Goal: Transaction & Acquisition: Subscribe to service/newsletter

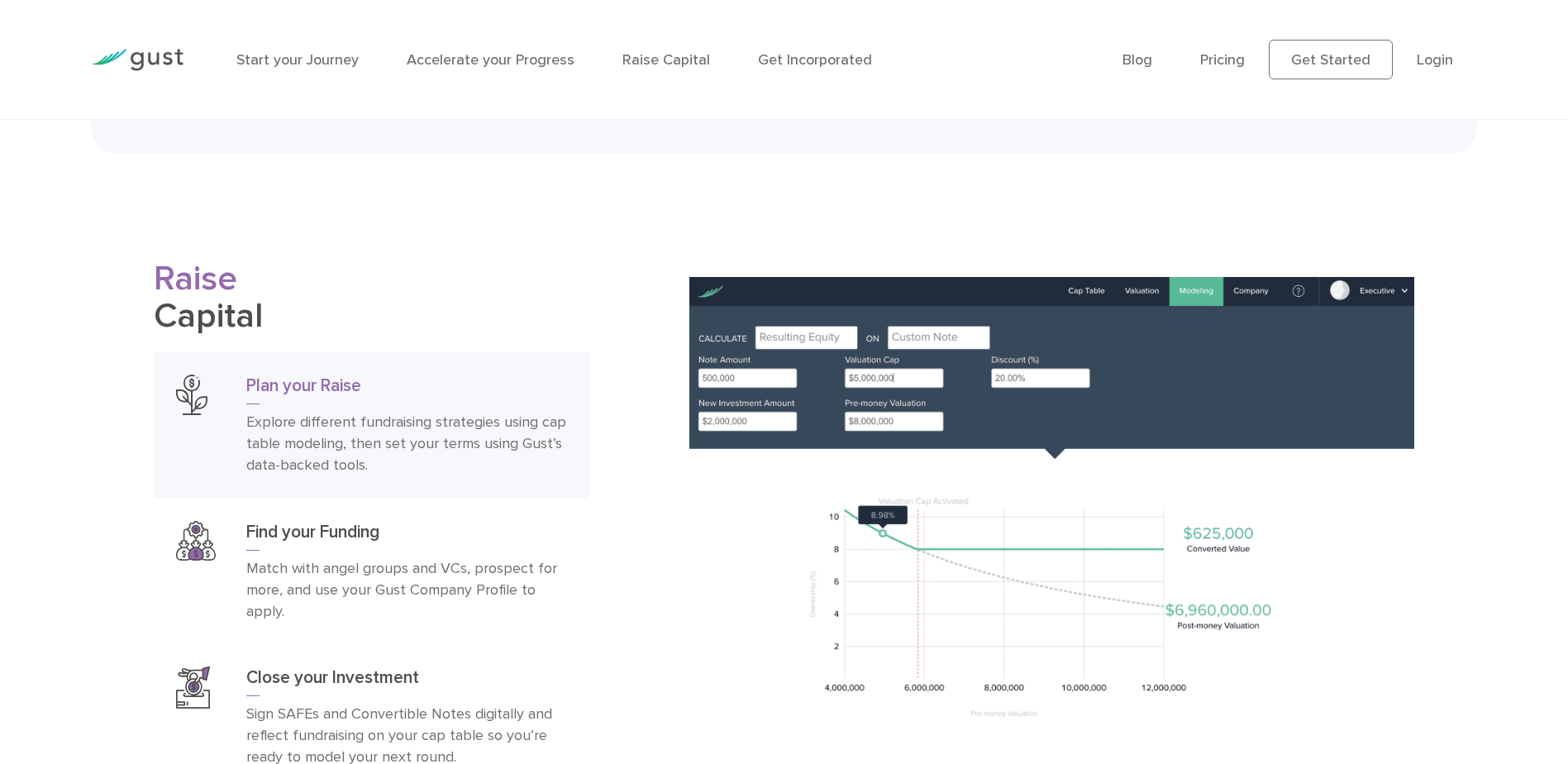
scroll to position [2646, 0]
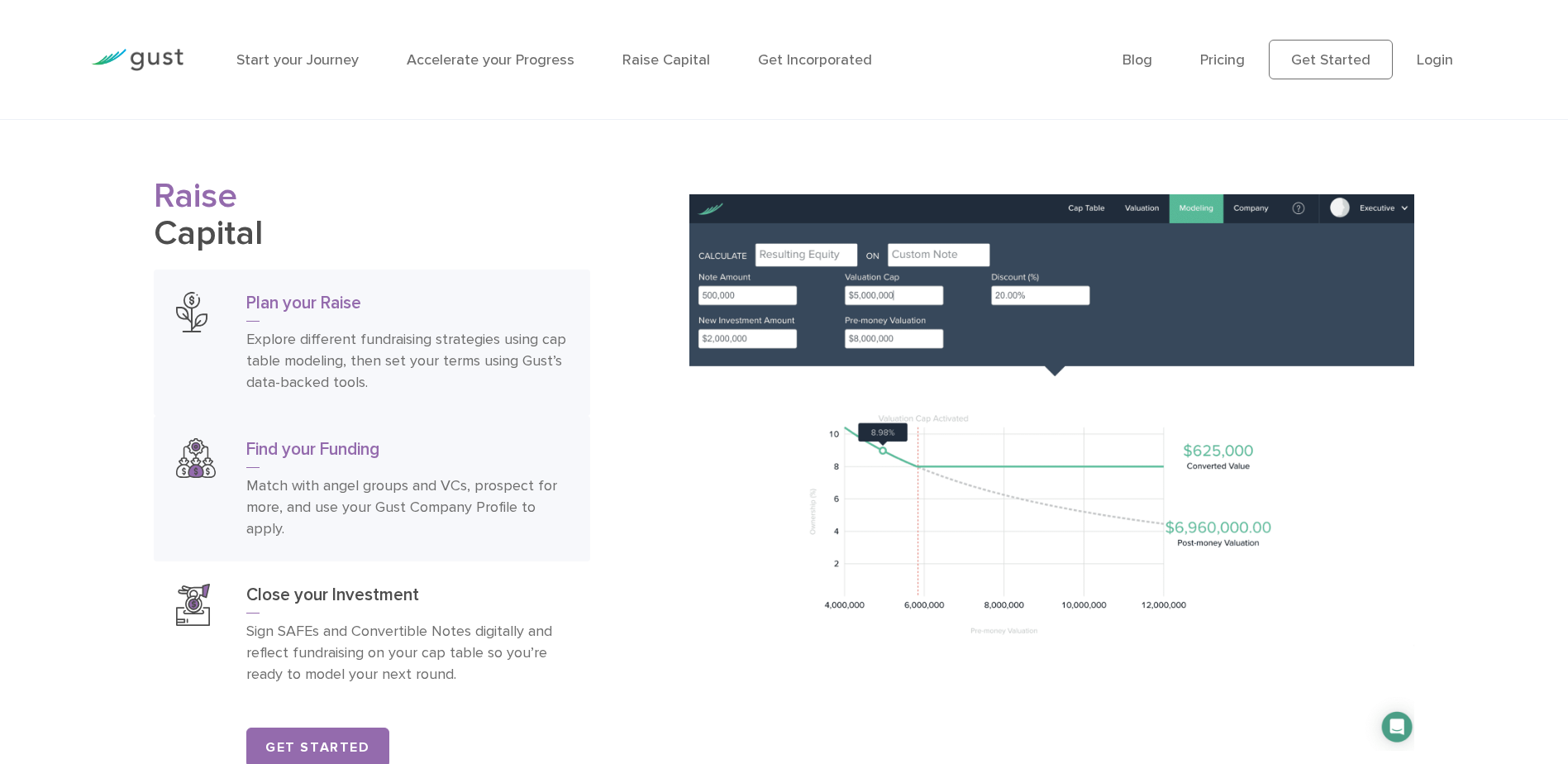
click at [487, 493] on div "Find your Funding Match with angel groups and VCs, prospect for more, and use y…" at bounding box center [407, 489] width 322 height 101
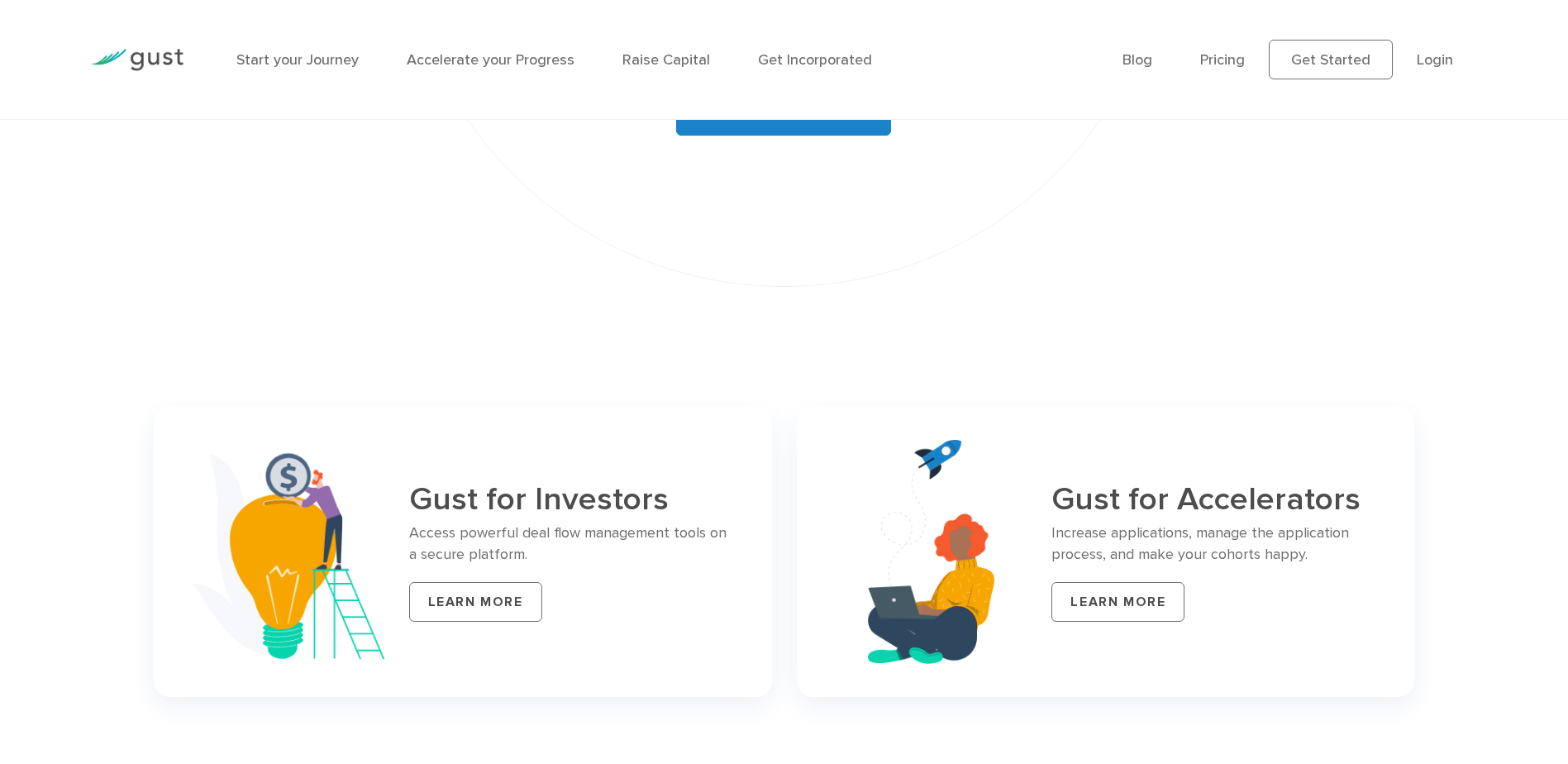
scroll to position [6201, 0]
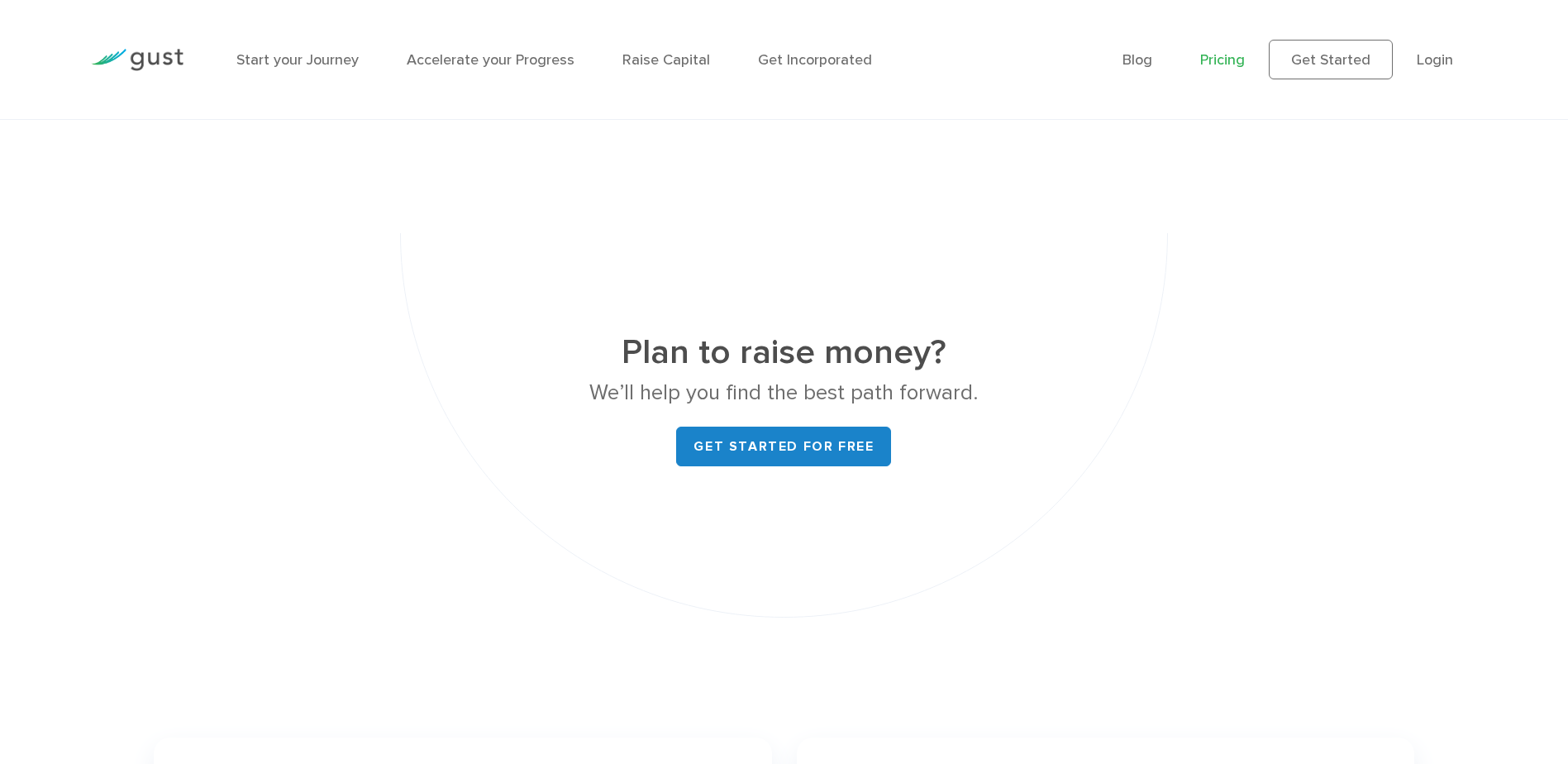
click at [1230, 59] on link "Pricing" at bounding box center [1223, 60] width 45 height 18
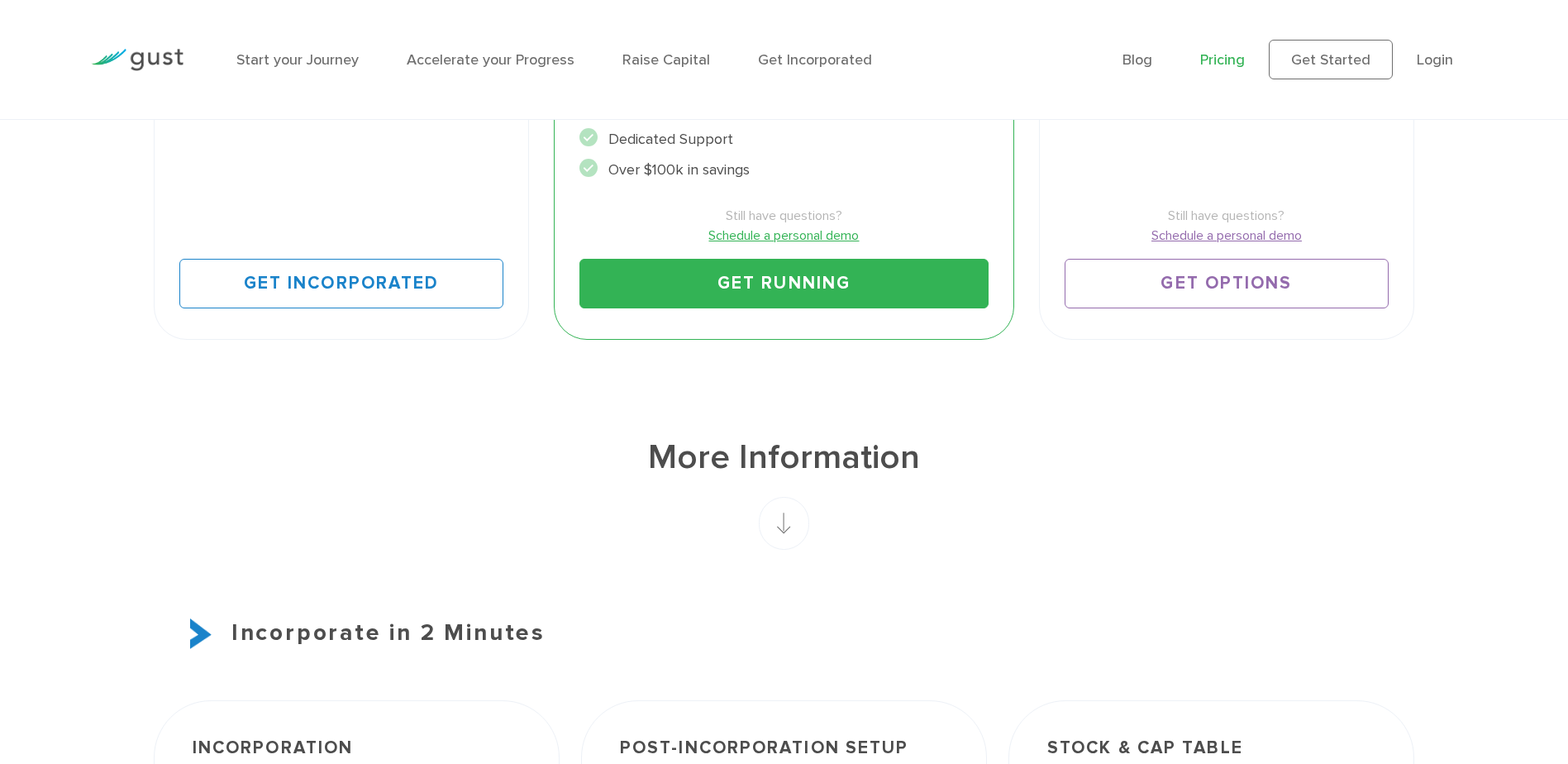
scroll to position [826, 0]
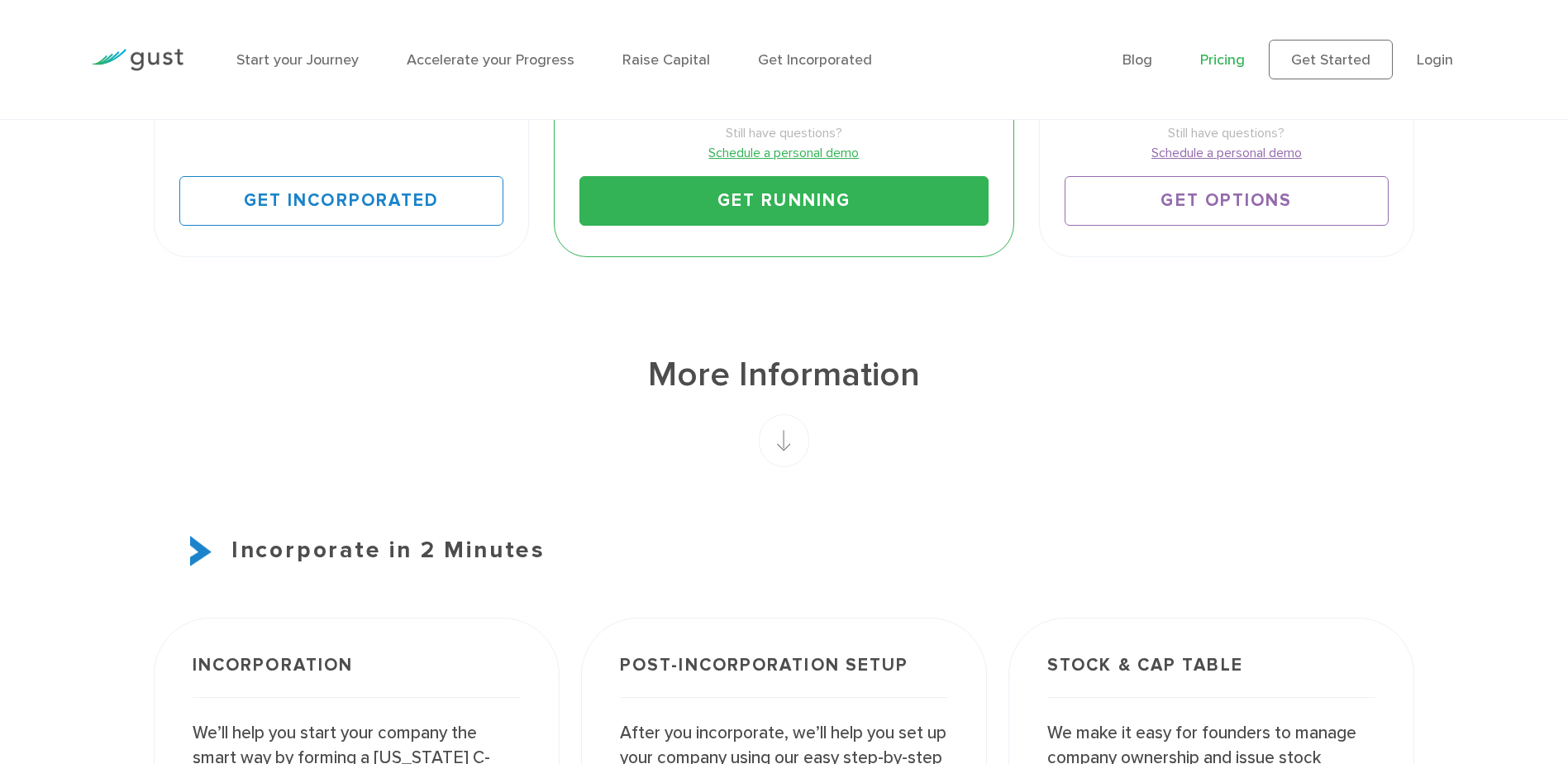
click at [772, 461] on rect at bounding box center [784, 440] width 51 height 53
click at [777, 447] on rect at bounding box center [784, 440] width 51 height 53
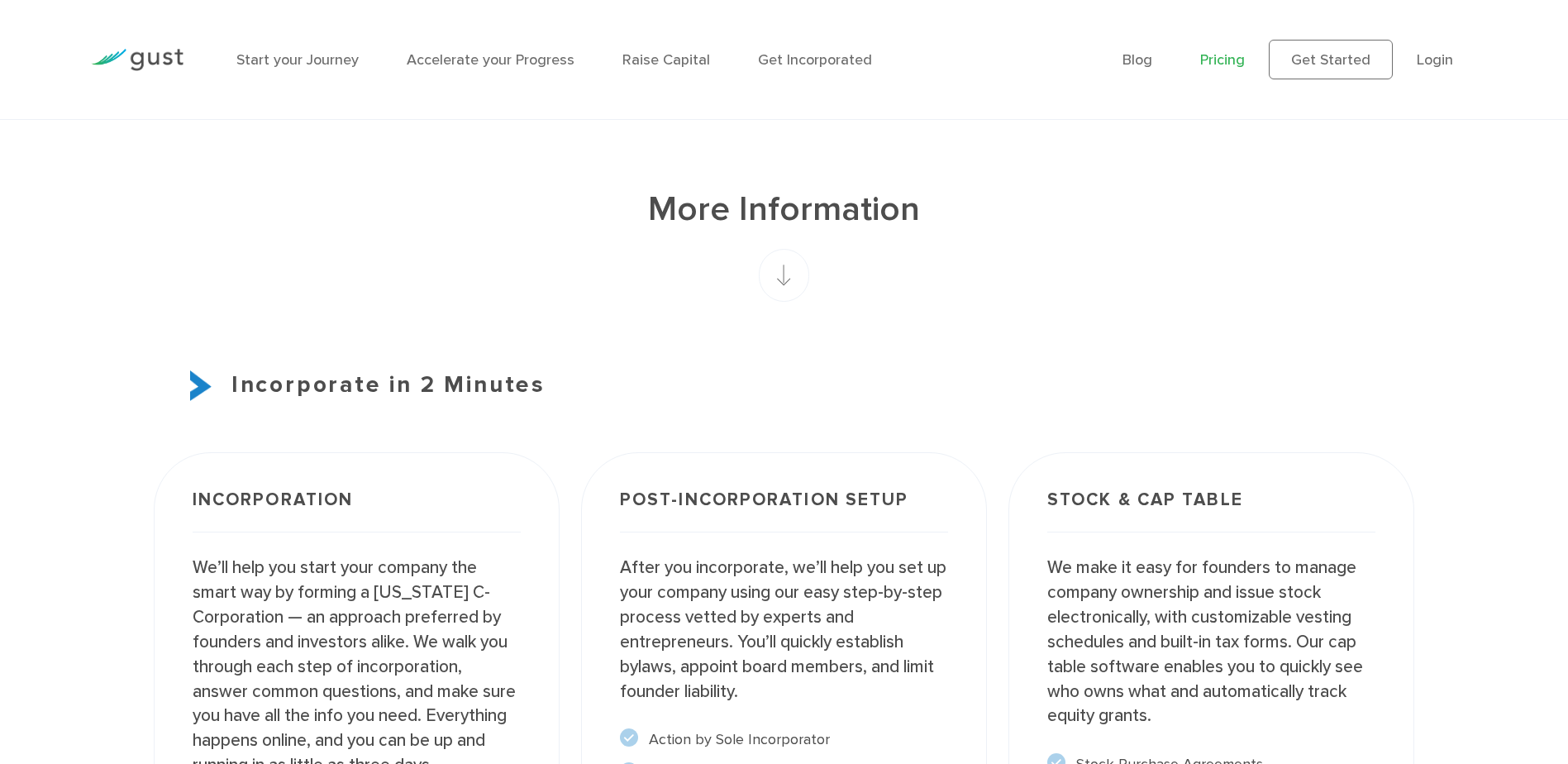
scroll to position [1241, 0]
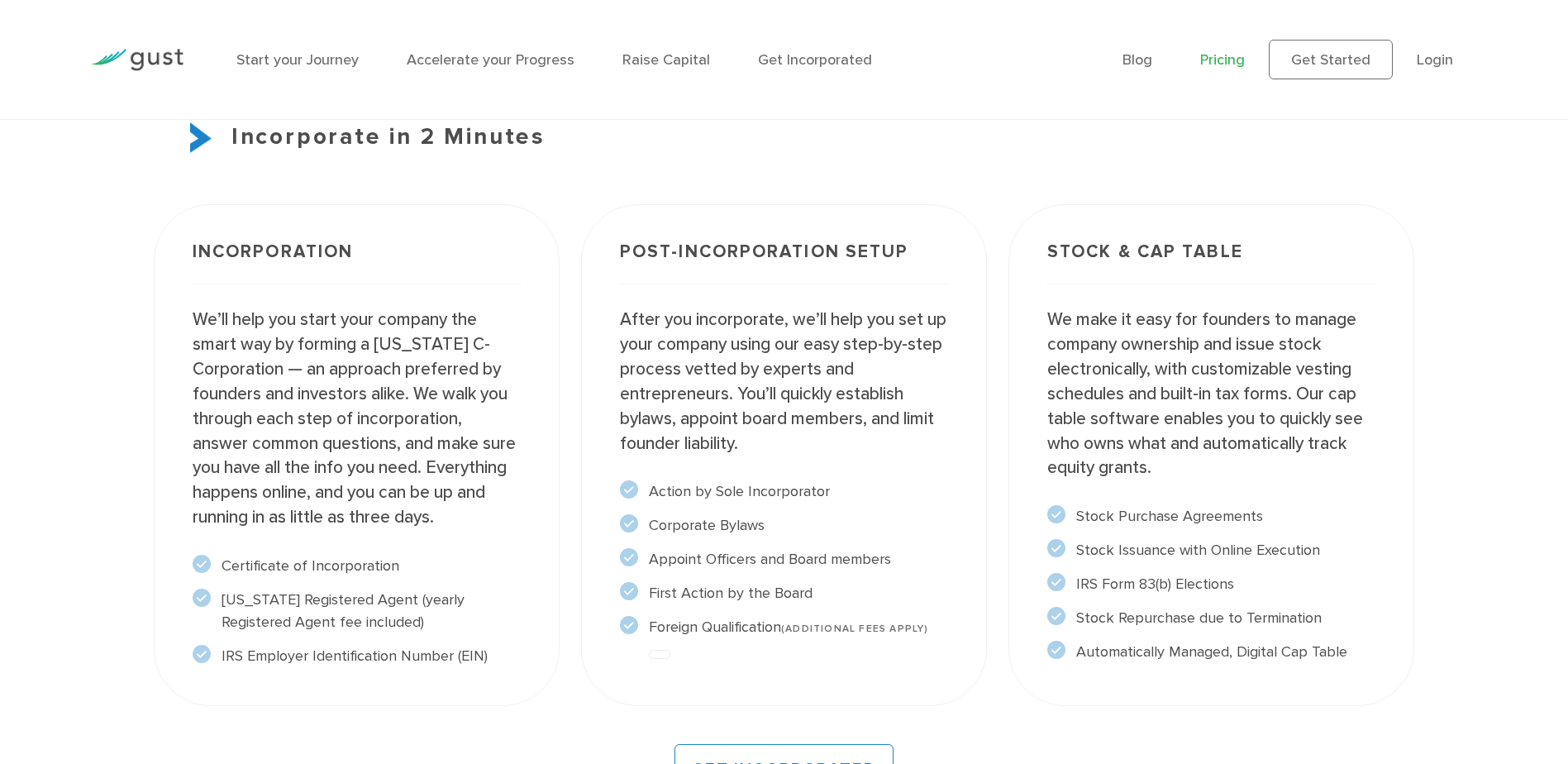
drag, startPoint x: 662, startPoint y: 653, endPoint x: 753, endPoint y: 652, distance: 91.0
click at [753, 652] on div at bounding box center [784, 654] width 331 height 13
drag, startPoint x: 656, startPoint y: 654, endPoint x: 686, endPoint y: 654, distance: 30.0
click at [686, 654] on div at bounding box center [784, 654] width 331 height 13
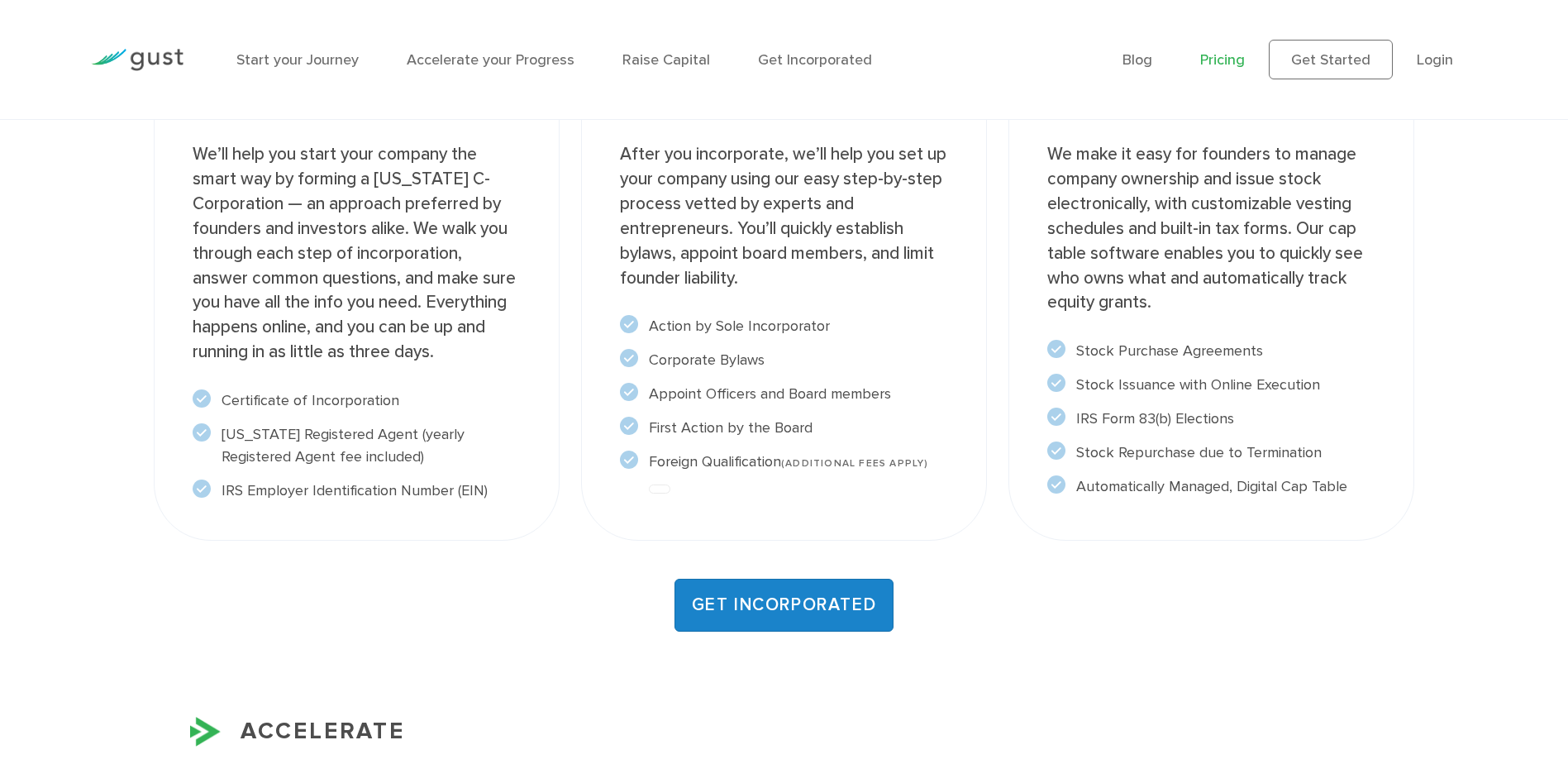
scroll to position [1322, 0]
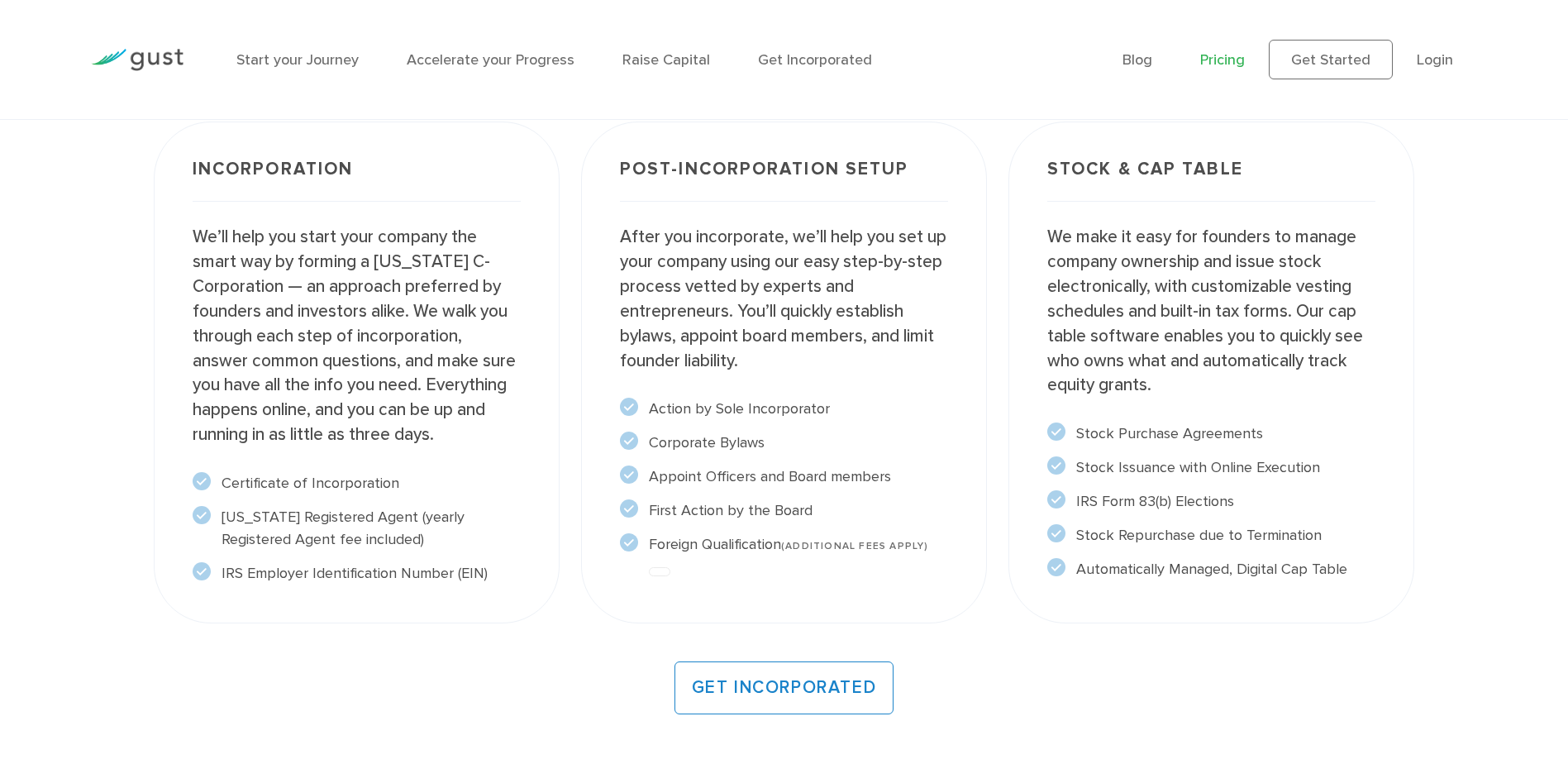
click at [771, 448] on li "Corporate Bylaws" at bounding box center [784, 442] width 328 height 22
click at [770, 310] on p "After you incorporate, we’ll help you set up your company using our easy step-b…" at bounding box center [784, 299] width 328 height 148
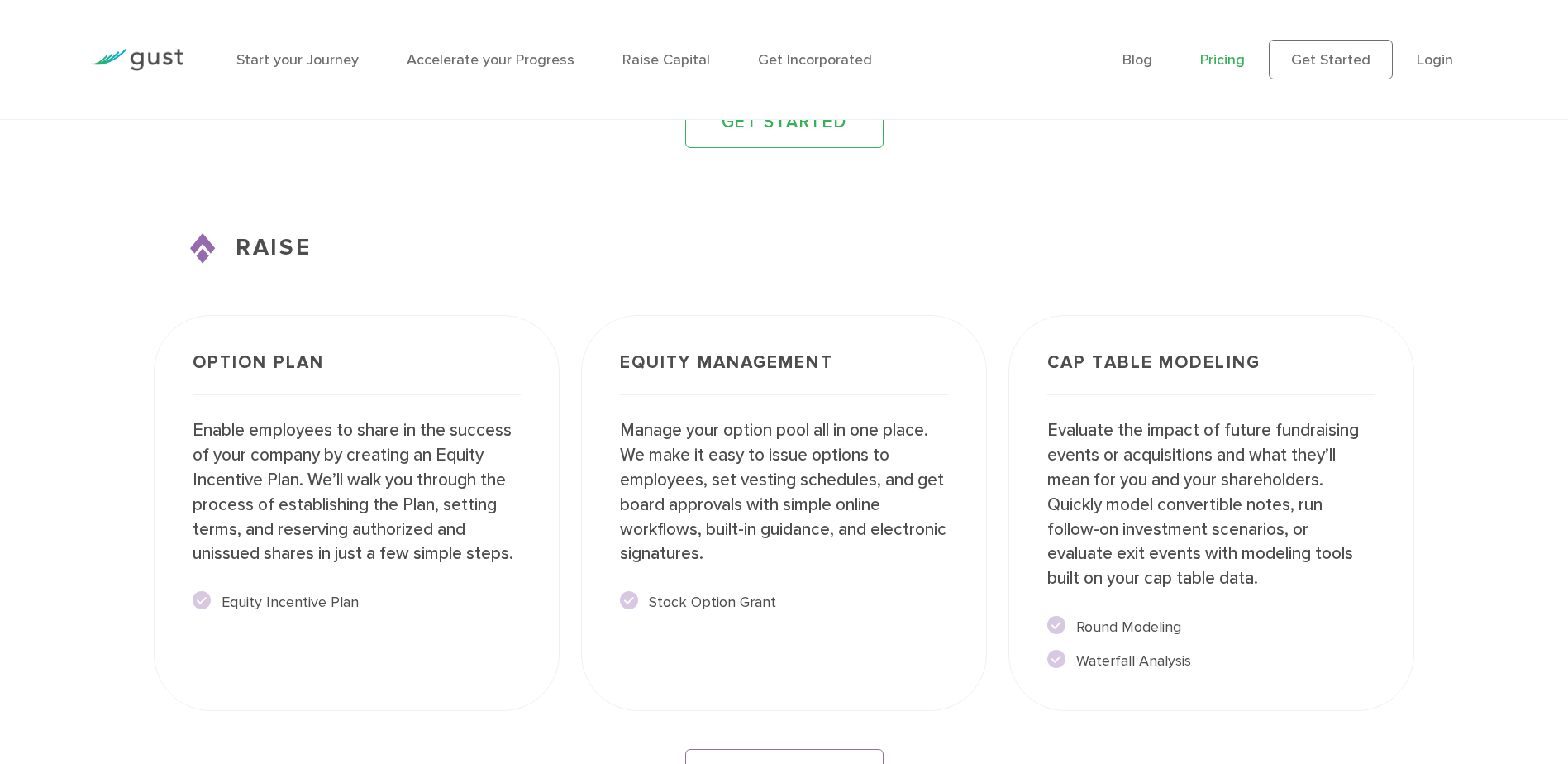
scroll to position [2729, 0]
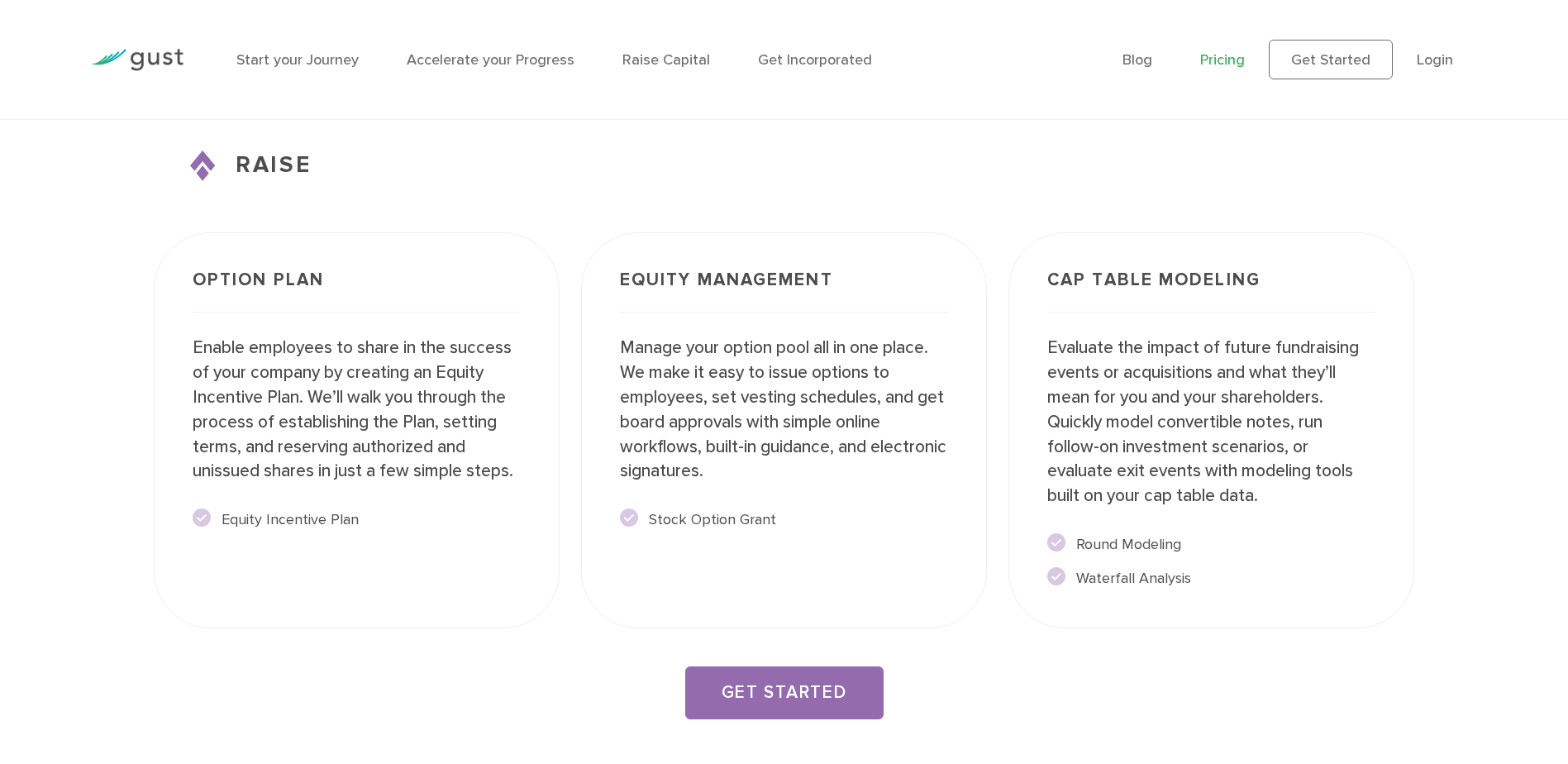
click at [768, 684] on link "GET STARTED" at bounding box center [784, 693] width 199 height 53
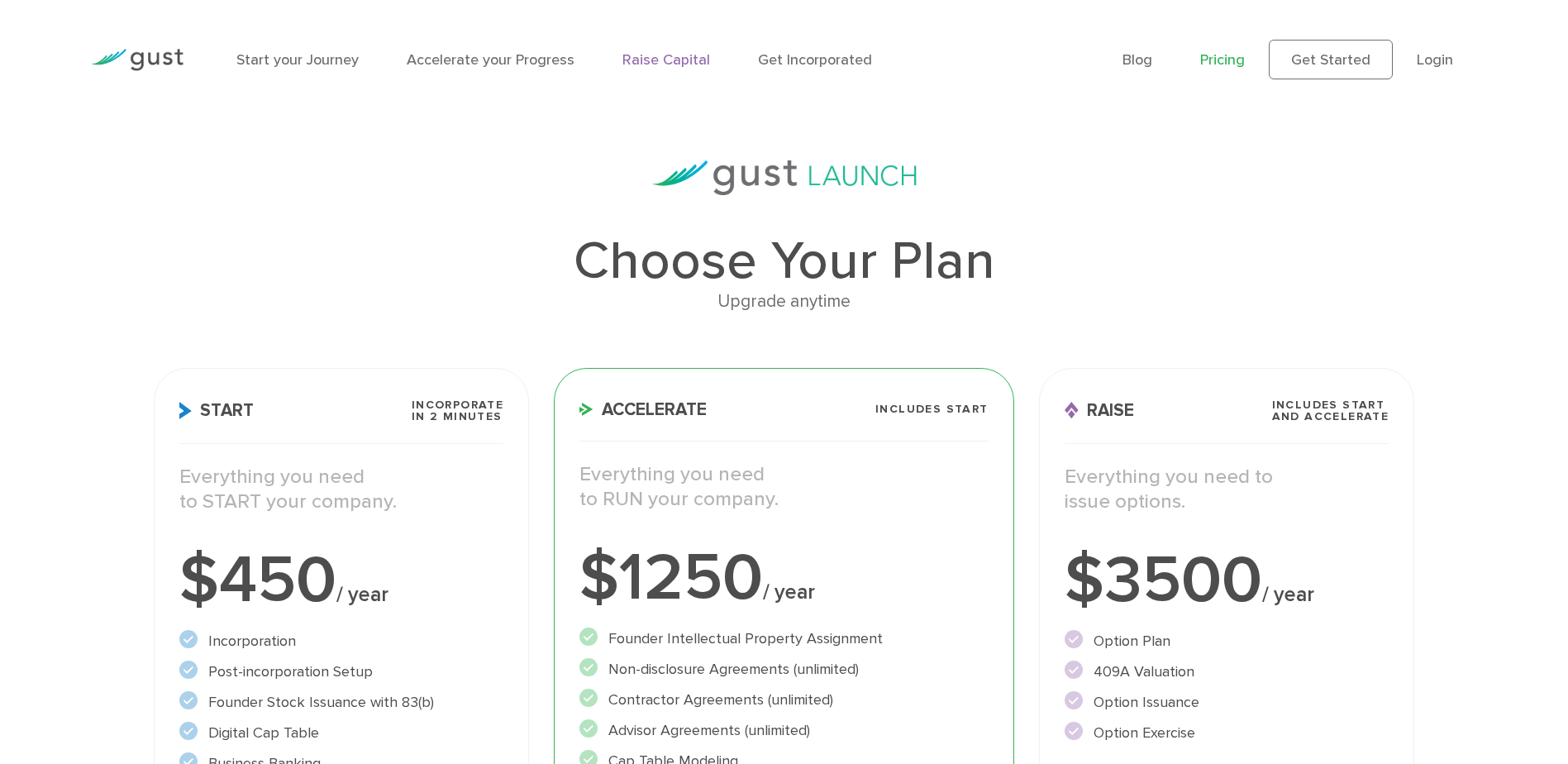
click at [679, 60] on link "Raise Capital" at bounding box center [667, 60] width 88 height 18
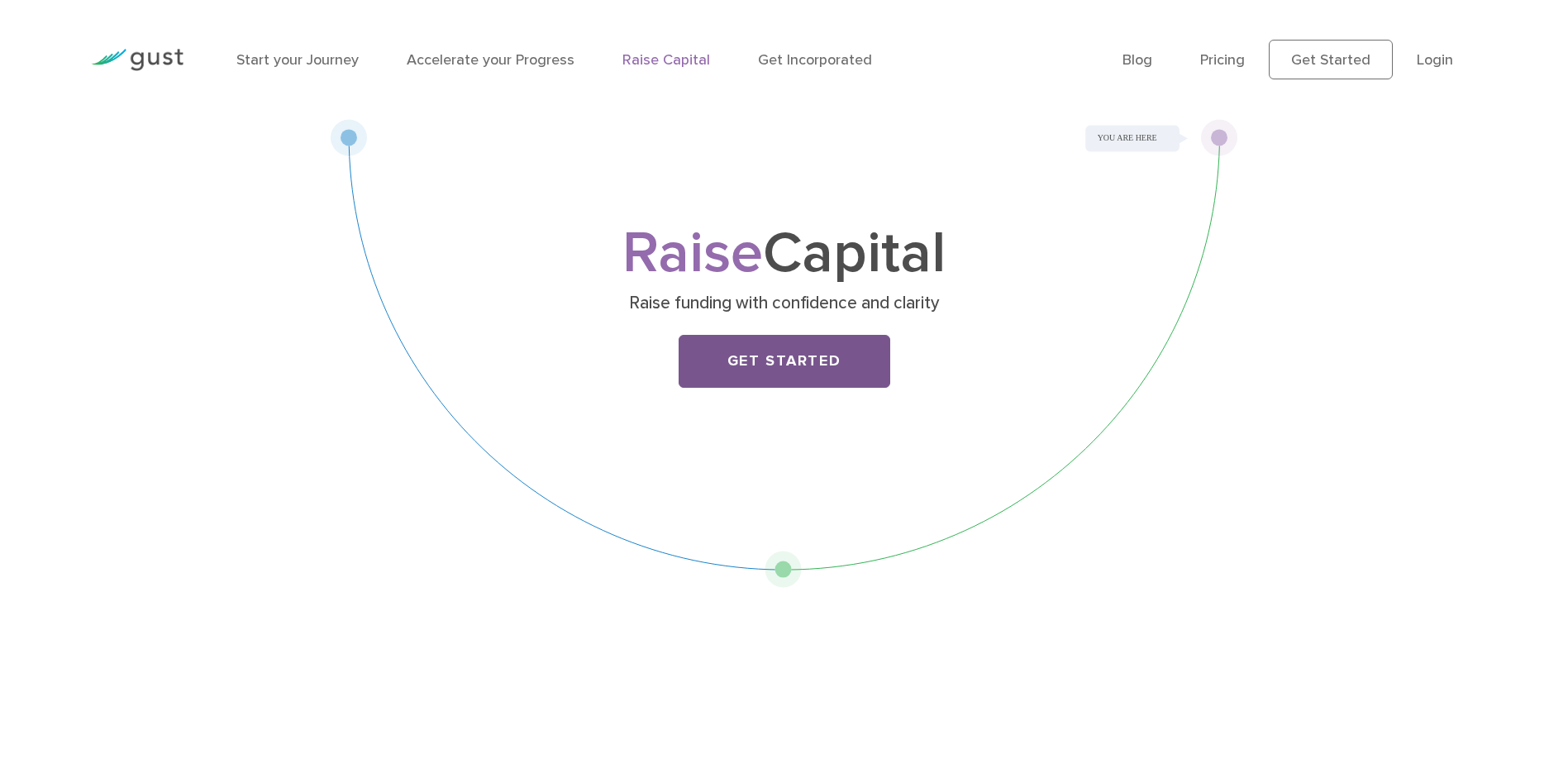
click at [806, 377] on link "Get Started" at bounding box center [784, 362] width 211 height 53
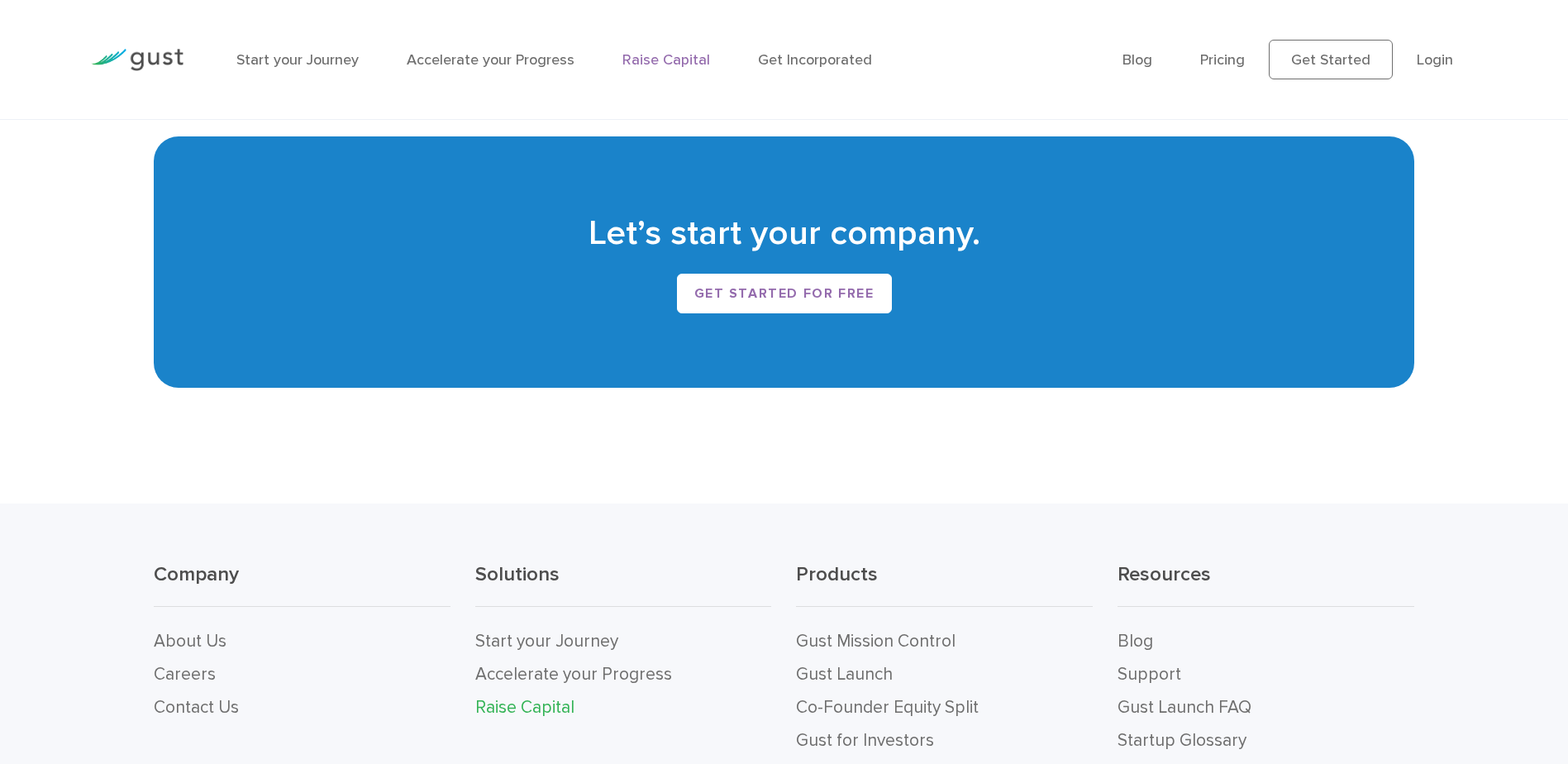
scroll to position [3225, 0]
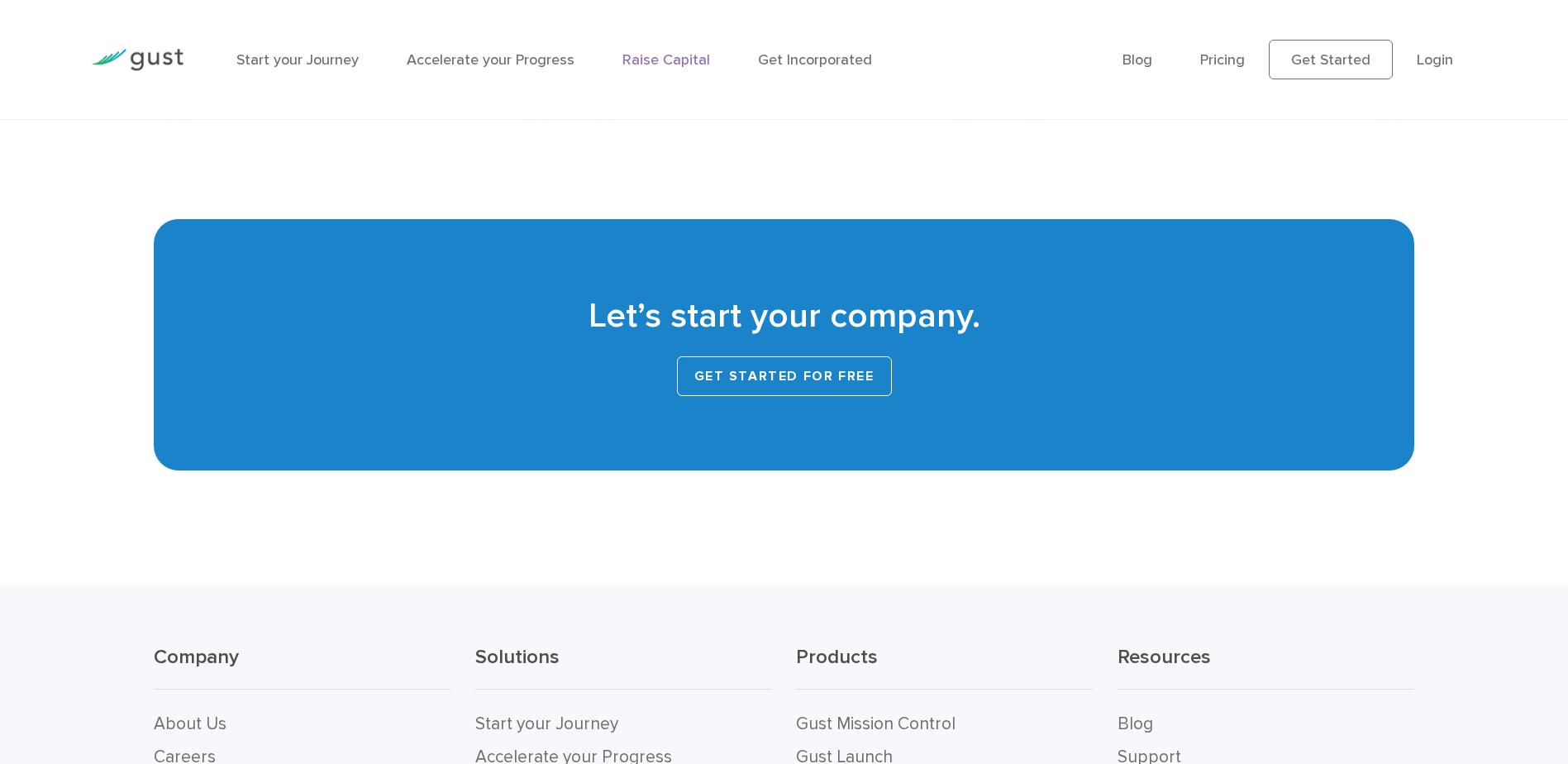
click at [791, 385] on link "Get started for free" at bounding box center [784, 376] width 215 height 40
